Goal: Information Seeking & Learning: Learn about a topic

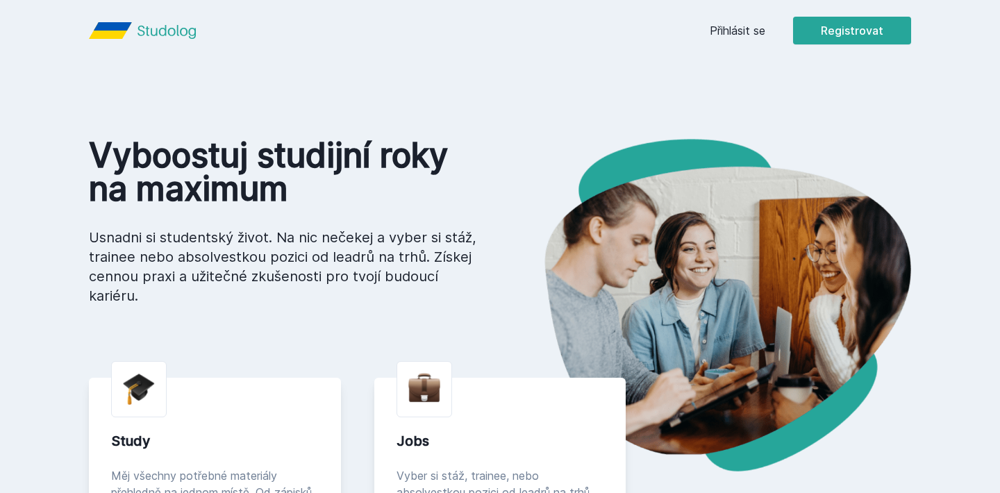
click at [736, 26] on link "Přihlásit se" at bounding box center [738, 30] width 56 height 17
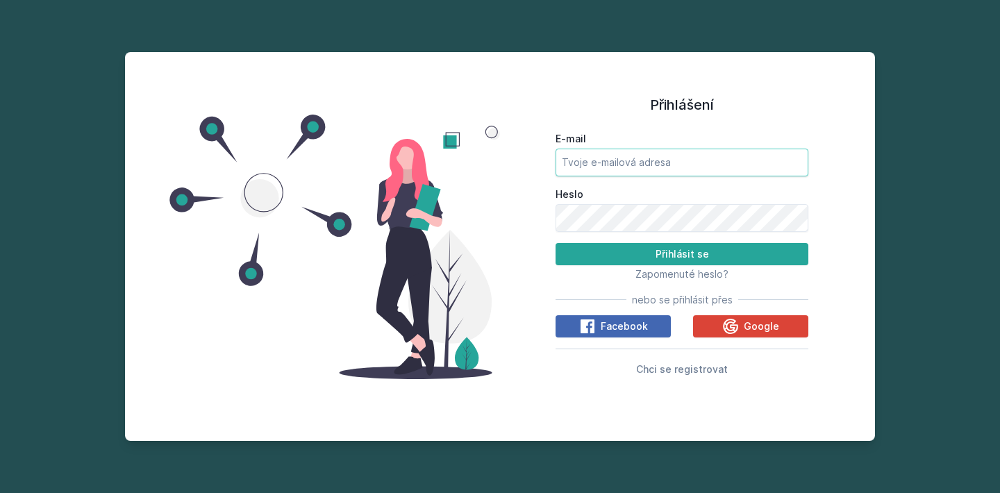
type input "[EMAIL_ADDRESS][DOMAIN_NAME]"
click at [682, 253] on button "Přihlásit se" at bounding box center [682, 254] width 253 height 22
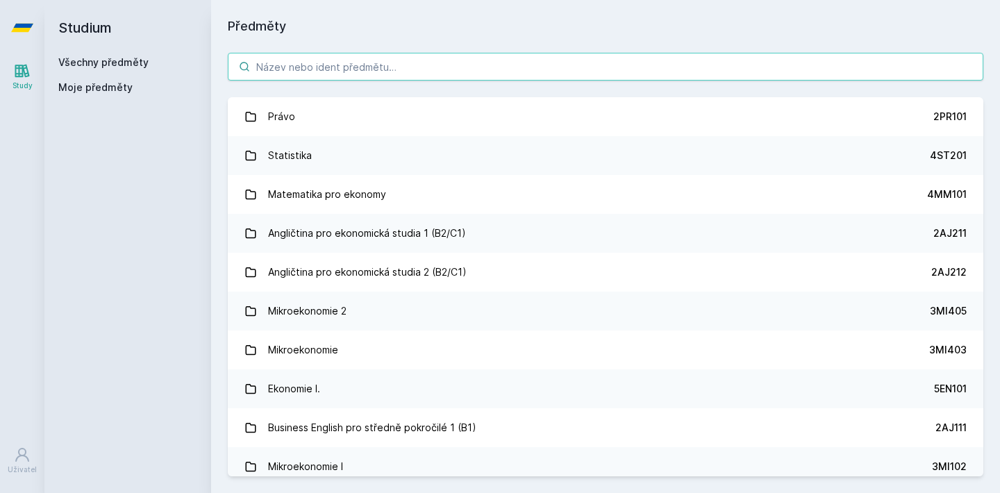
click at [385, 67] on input "search" at bounding box center [606, 67] width 756 height 28
type input "1"
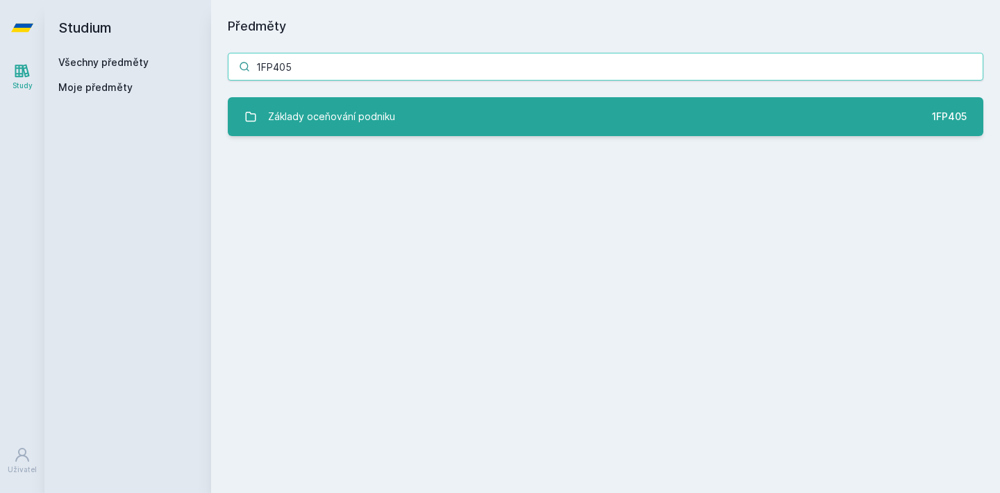
type input "1FP405"
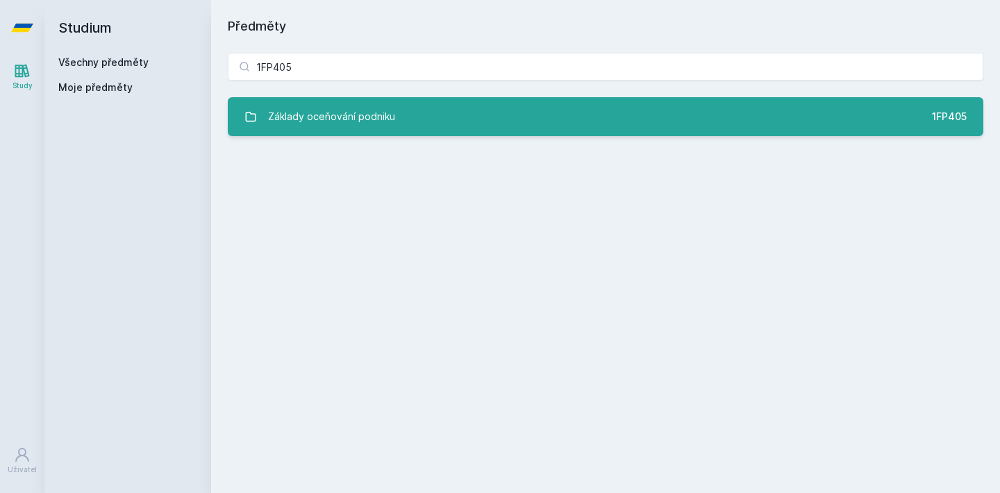
click at [372, 109] on div "Základy oceňování podniku" at bounding box center [331, 117] width 127 height 28
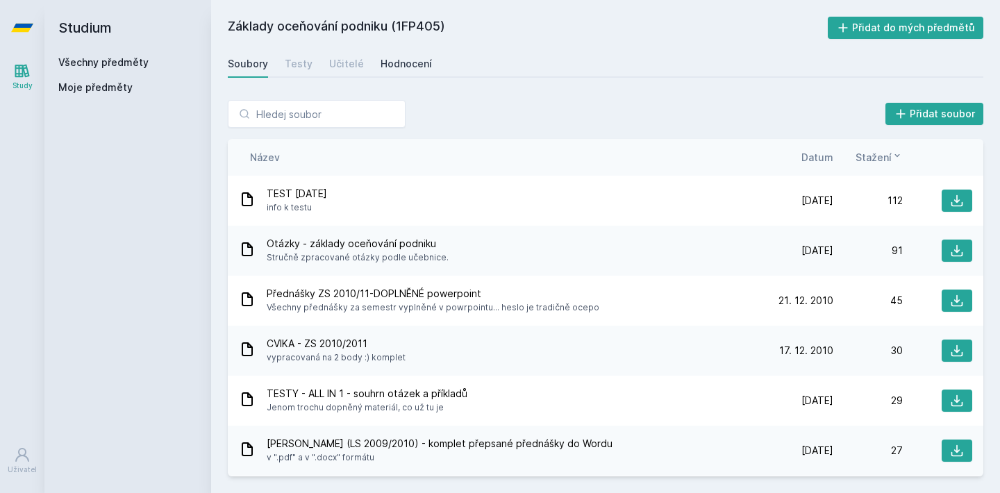
click at [397, 60] on div "Hodnocení" at bounding box center [406, 64] width 51 height 14
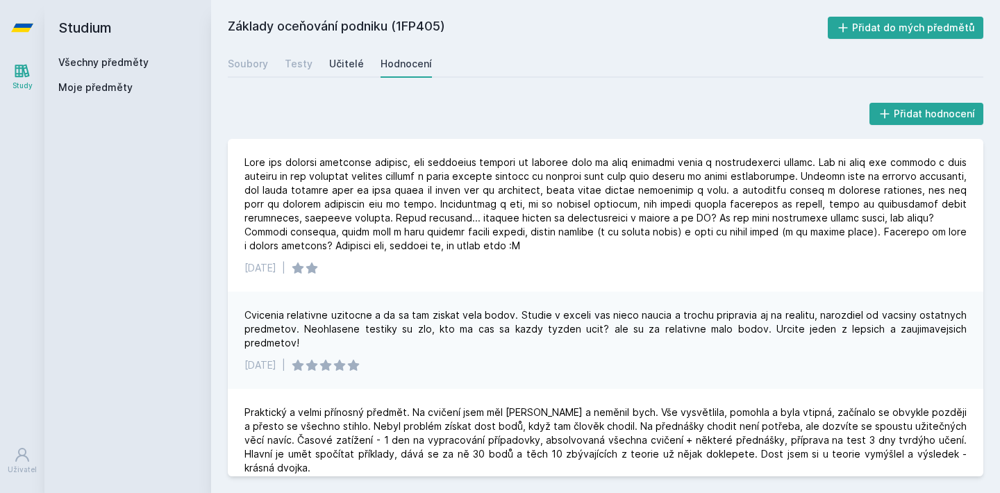
click at [355, 59] on div "Učitelé" at bounding box center [346, 64] width 35 height 14
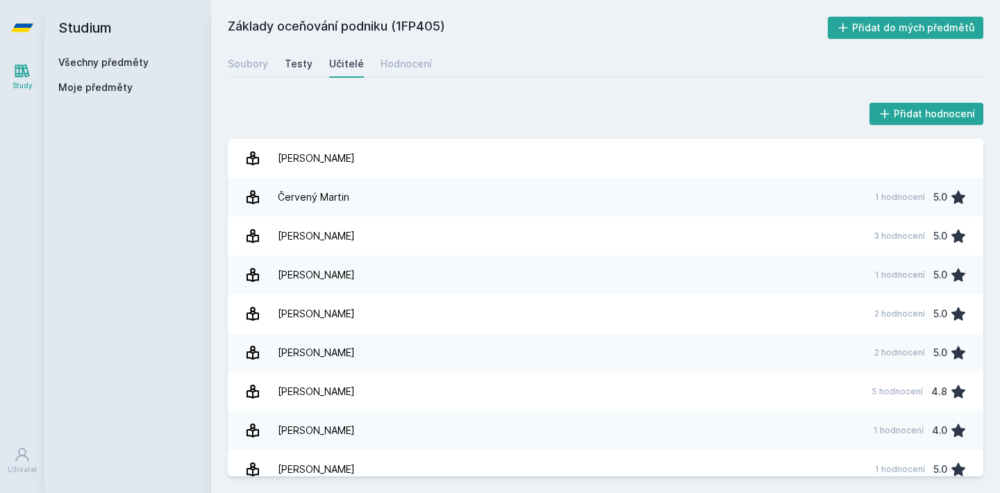
click at [298, 67] on div "Testy" at bounding box center [299, 64] width 28 height 14
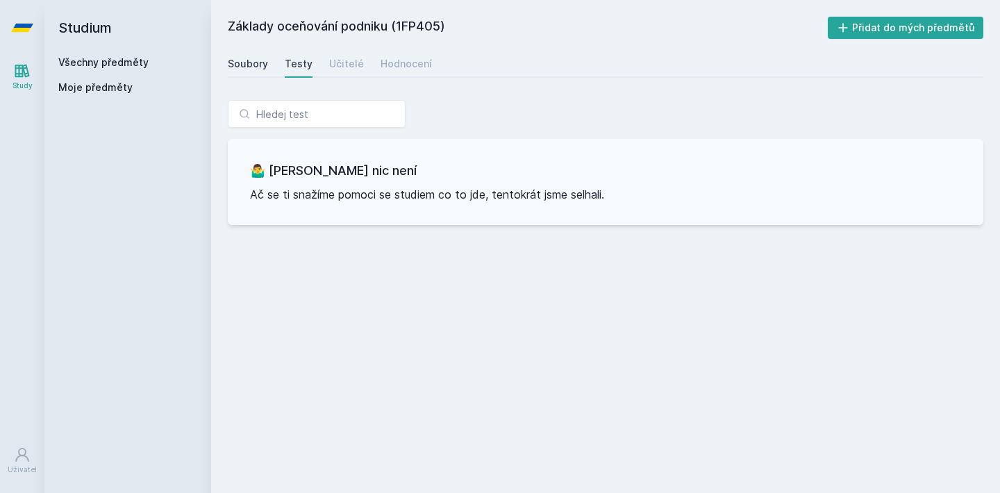
click at [255, 65] on div "Soubory" at bounding box center [248, 64] width 40 height 14
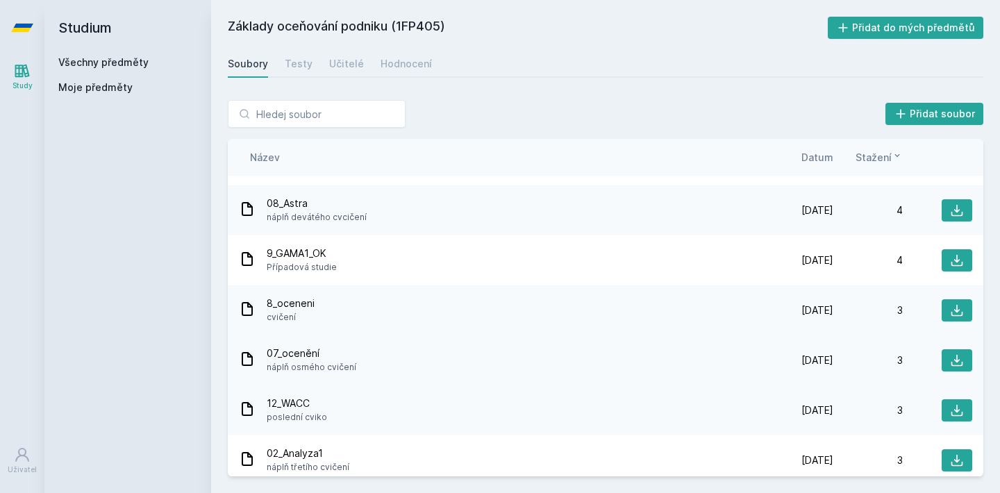
scroll to position [551, 0]
